Goal: Transaction & Acquisition: Obtain resource

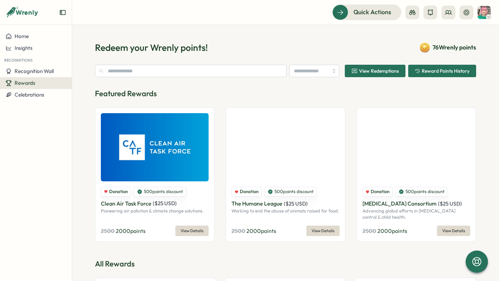
type input "******"
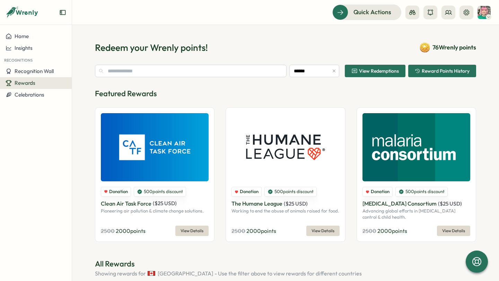
click at [27, 85] on span "Rewards" at bounding box center [25, 83] width 21 height 7
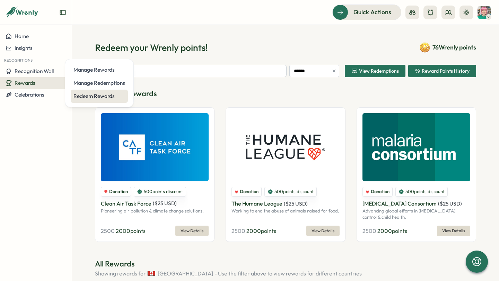
click at [107, 97] on div "Redeem Rewards" at bounding box center [99, 96] width 52 height 8
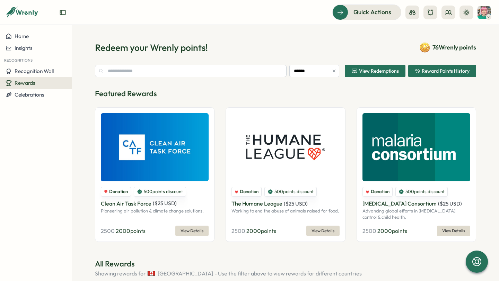
click at [28, 84] on span "Rewards" at bounding box center [25, 83] width 21 height 7
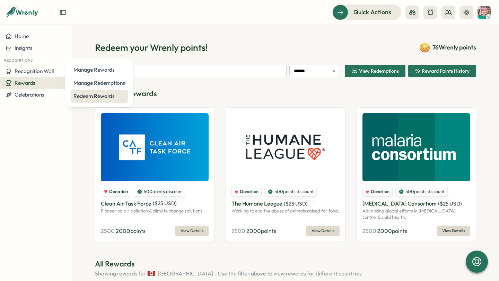
click at [88, 96] on div "Redeem Rewards" at bounding box center [99, 96] width 52 height 8
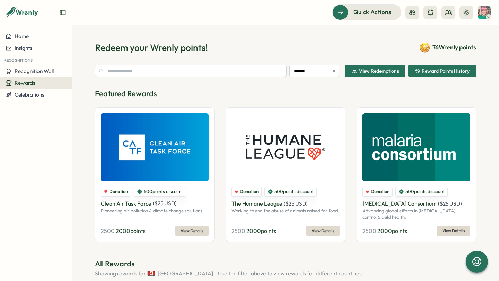
click at [280, 41] on section "Redeem your Wrenly points! 76 Wrenly points ****** View Redemptions Reward Poin…" at bounding box center [285, 153] width 427 height 256
click at [48, 87] on button "Rewards" at bounding box center [36, 83] width 72 height 12
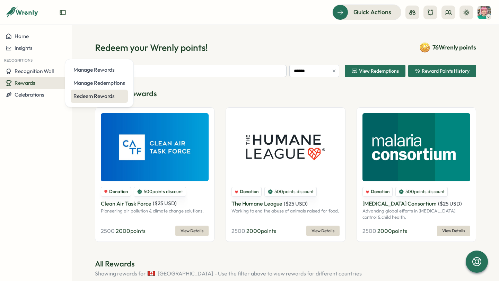
click at [94, 97] on div "Redeem Rewards" at bounding box center [99, 96] width 52 height 8
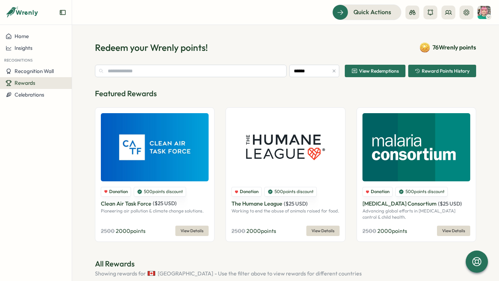
click at [54, 84] on div "Rewards" at bounding box center [36, 83] width 61 height 6
click at [93, 85] on div "Manage Redemptions" at bounding box center [99, 83] width 52 height 8
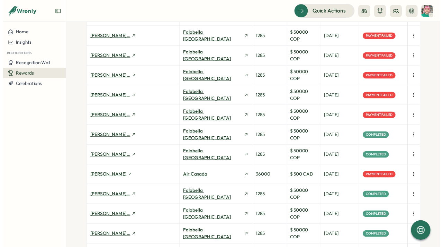
scroll to position [33, 0]
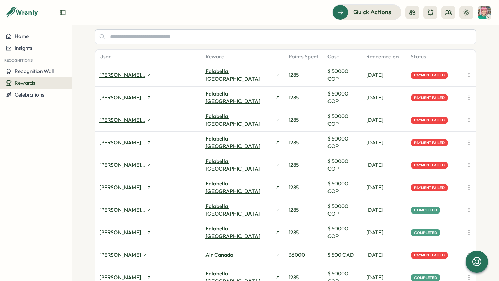
click at [468, 189] on icon "button" at bounding box center [468, 187] width 7 height 7
click at [429, 190] on span "Retry Payment" at bounding box center [432, 188] width 35 height 6
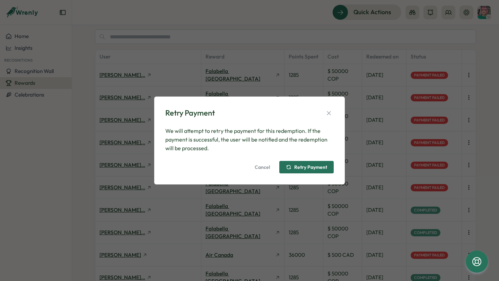
click at [313, 165] on span "Retry Payment" at bounding box center [310, 167] width 33 height 5
click at [331, 115] on icon "button" at bounding box center [328, 113] width 7 height 7
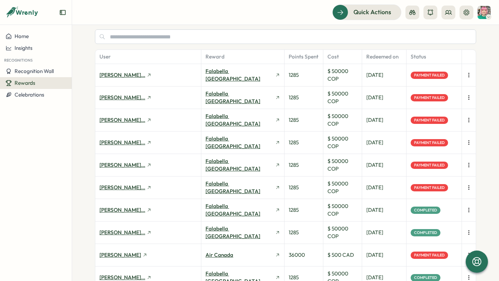
click at [466, 188] on icon "button" at bounding box center [468, 187] width 7 height 7
click at [482, 167] on div "Manage Redemptions User Reward Points Spent Cost Redeemed on Status [PERSON_NAM…" at bounding box center [285, 153] width 427 height 256
click at [466, 192] on button "button" at bounding box center [469, 188] width 10 height 10
click at [426, 188] on span "Retry Payment" at bounding box center [432, 188] width 35 height 6
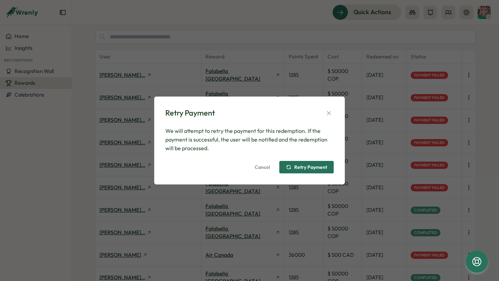
click at [295, 172] on span "Retry Payment" at bounding box center [306, 167] width 41 height 12
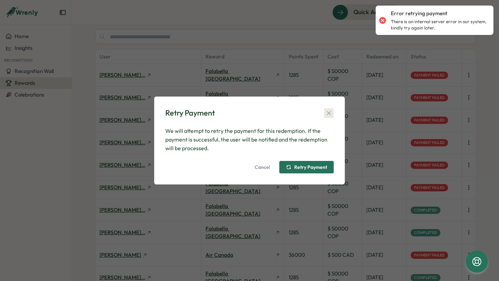
click at [330, 109] on button "button" at bounding box center [329, 113] width 10 height 10
